Goal: Check status

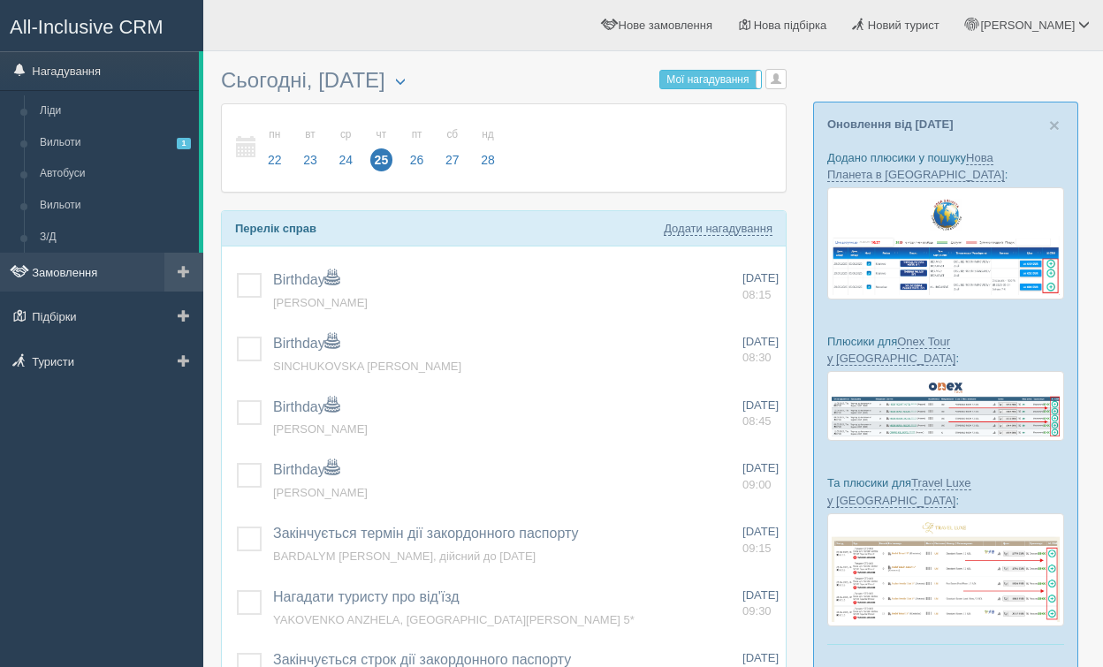
click at [86, 281] on link "Замовлення" at bounding box center [101, 272] width 203 height 39
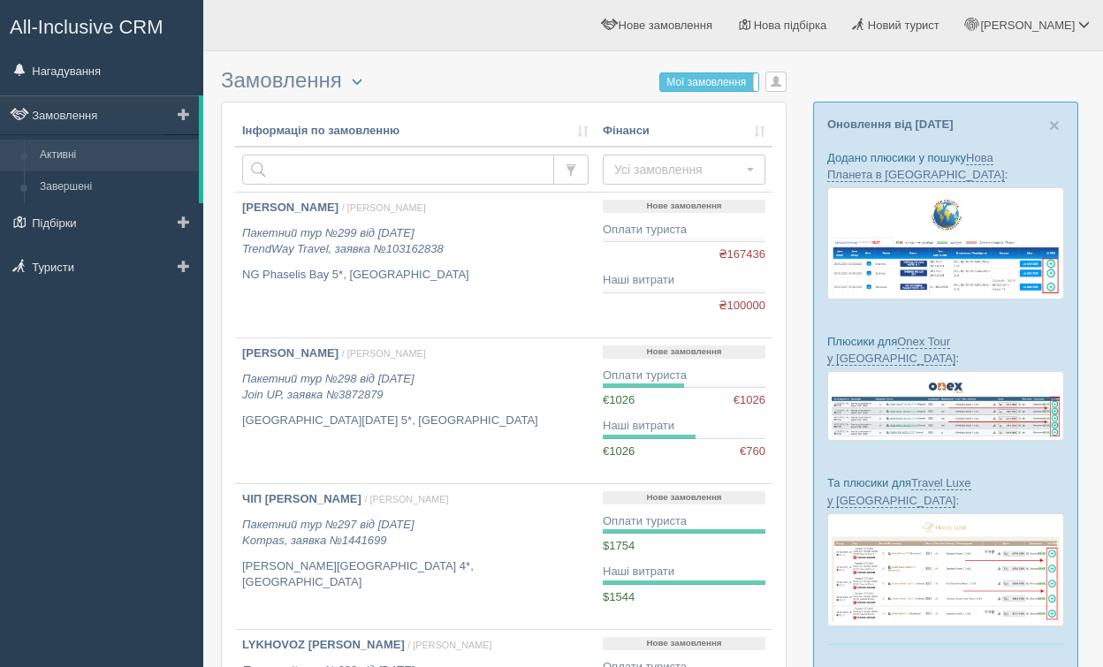
click at [86, 164] on link "Активні" at bounding box center [115, 156] width 167 height 32
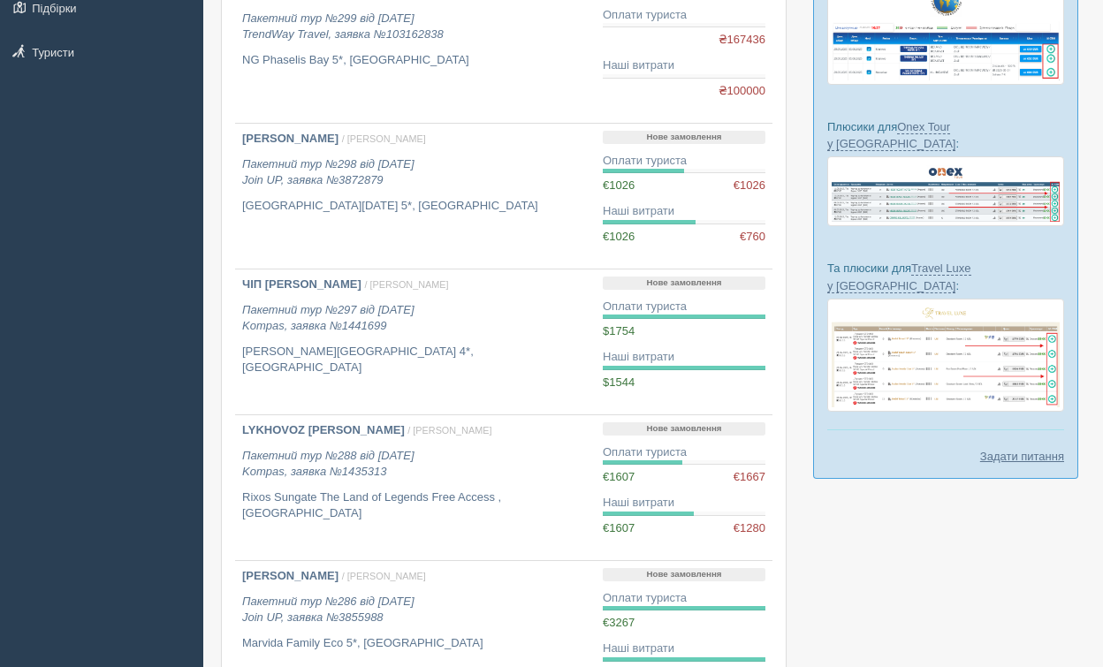
scroll to position [227, 0]
